Goal: Find specific page/section: Find specific page/section

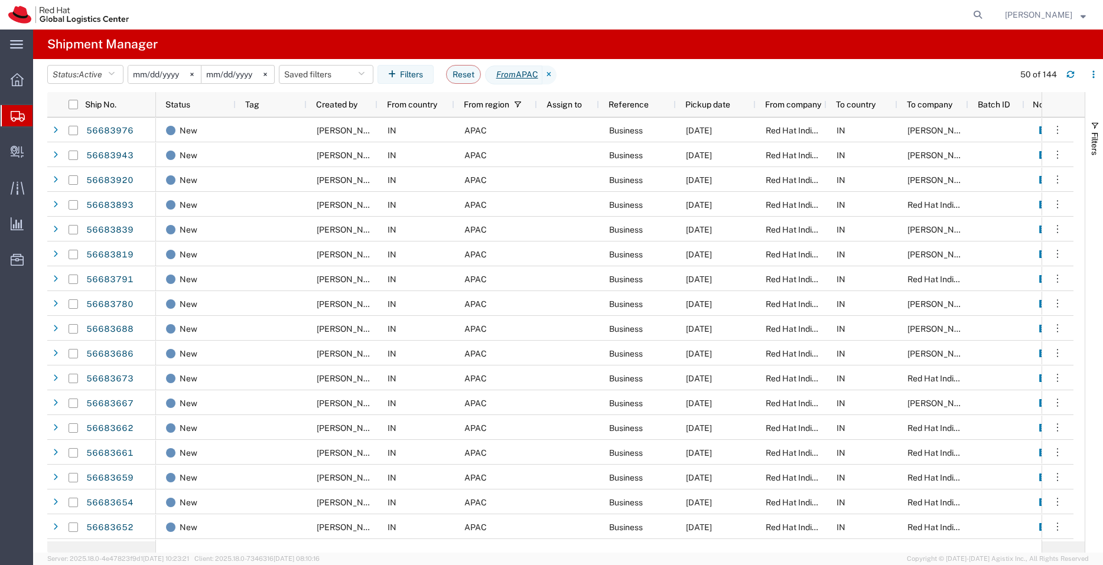
click at [344, 75] on button "Saved filters" at bounding box center [326, 74] width 95 height 19
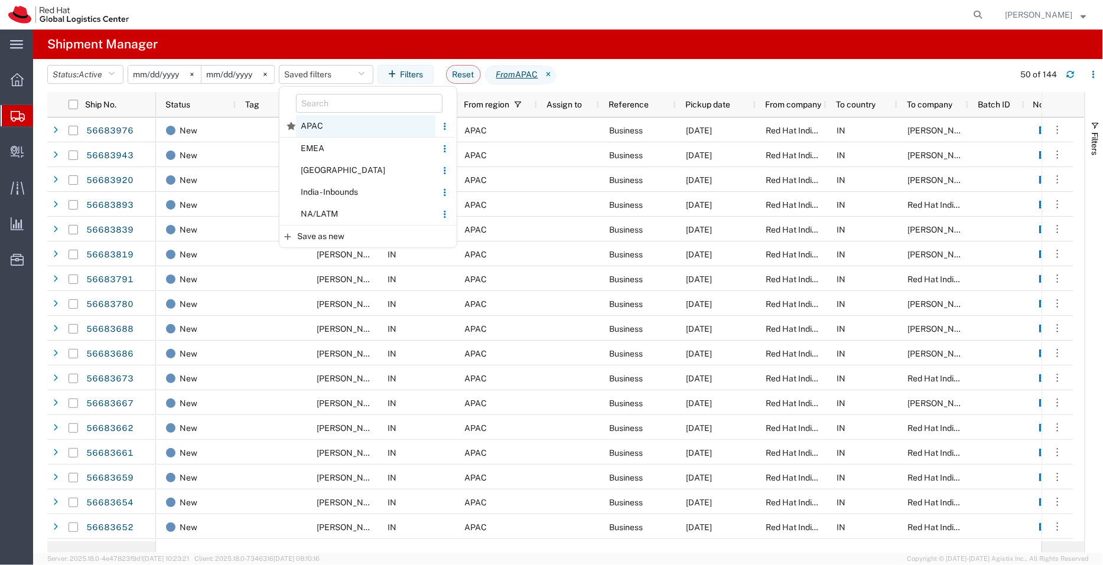
click at [319, 126] on span "APAC" at bounding box center [365, 126] width 139 height 22
